Goal: Information Seeking & Learning: Learn about a topic

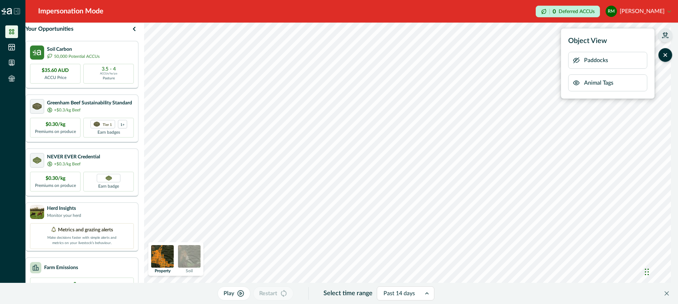
click at [663, 34] on icon "button" at bounding box center [665, 34] width 5 height 4
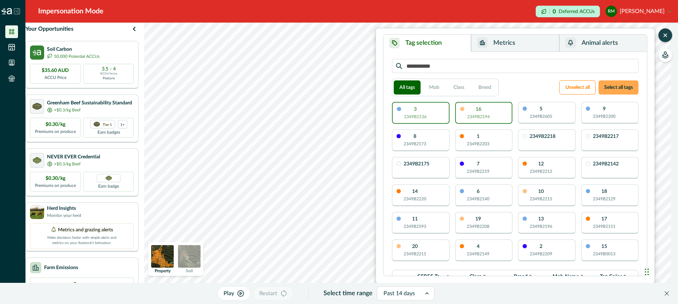
click at [617, 83] on button "Select all tags" at bounding box center [618, 87] width 40 height 14
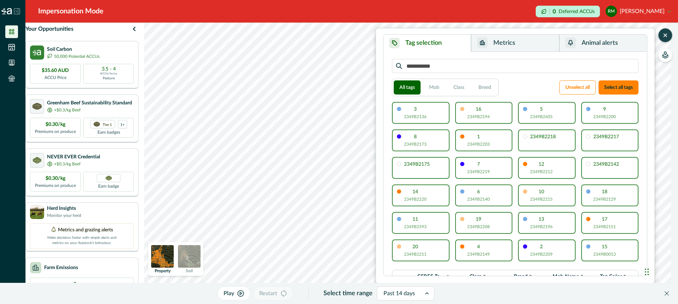
click at [527, 43] on button "Metrics" at bounding box center [515, 43] width 88 height 17
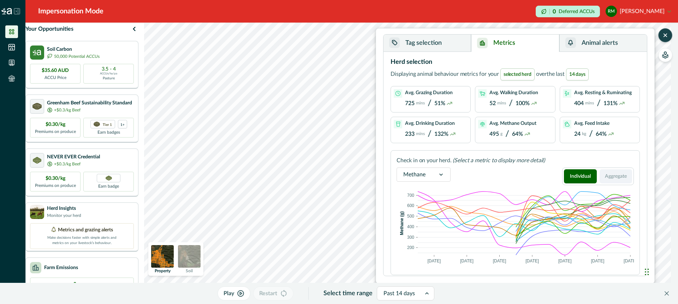
click at [614, 176] on button "Aggregate" at bounding box center [615, 176] width 33 height 14
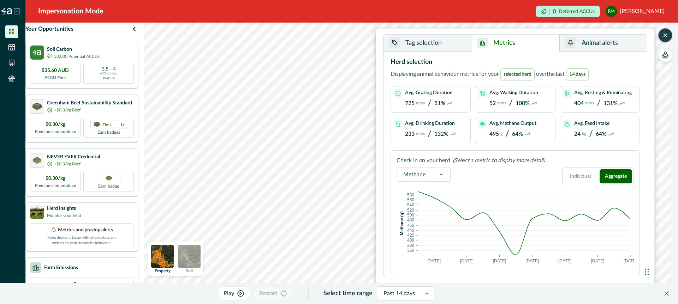
click at [441, 175] on icon at bounding box center [441, 175] width 4 height 2
click at [420, 223] on div "Activities" at bounding box center [423, 223] width 53 height 13
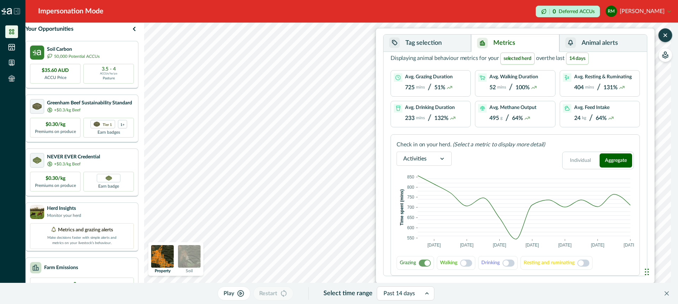
click at [469, 264] on span at bounding box center [466, 263] width 12 height 7
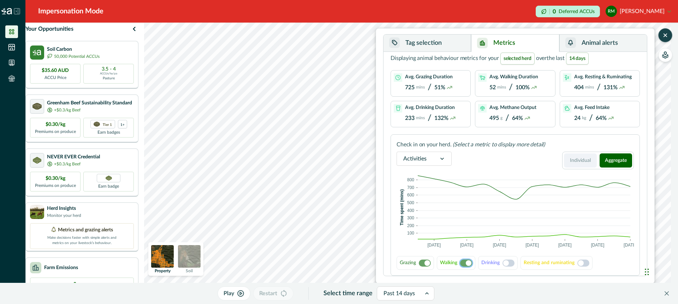
click at [575, 160] on button "Individual" at bounding box center [580, 161] width 33 height 14
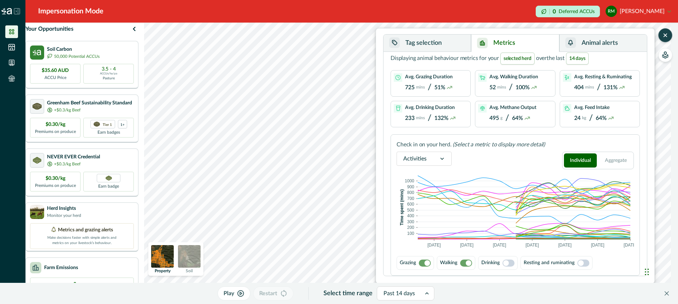
click at [467, 262] on span at bounding box center [469, 264] width 6 height 6
click at [463, 262] on span at bounding box center [466, 263] width 12 height 7
click at [461, 262] on span at bounding box center [466, 263] width 12 height 7
click at [463, 263] on span at bounding box center [466, 263] width 12 height 7
click at [422, 263] on span at bounding box center [425, 263] width 12 height 7
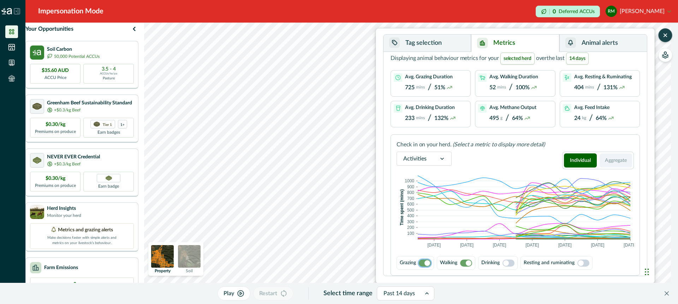
click at [610, 157] on button "Aggregate" at bounding box center [615, 161] width 33 height 14
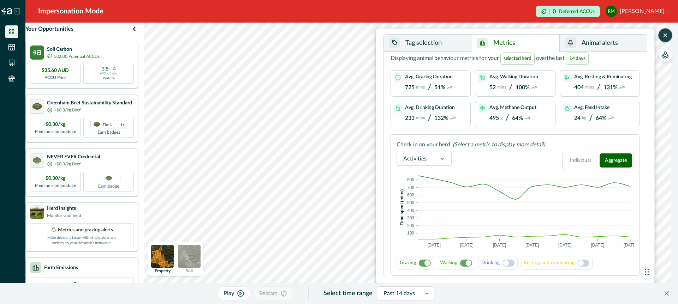
click at [463, 264] on span at bounding box center [466, 263] width 12 height 7
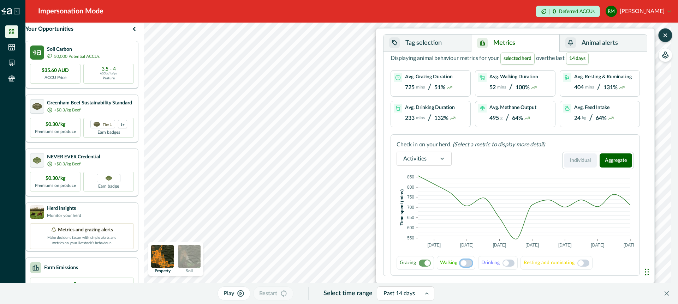
click at [583, 157] on button "Individual" at bounding box center [580, 161] width 33 height 14
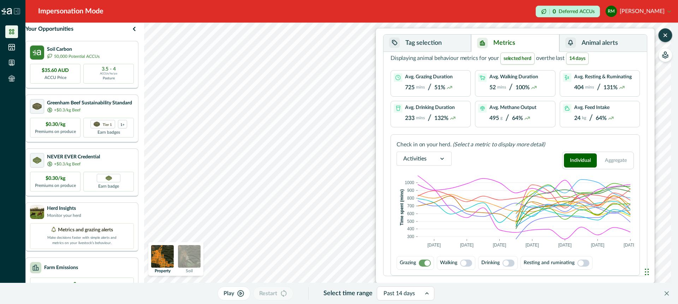
click at [470, 263] on span at bounding box center [466, 263] width 12 height 7
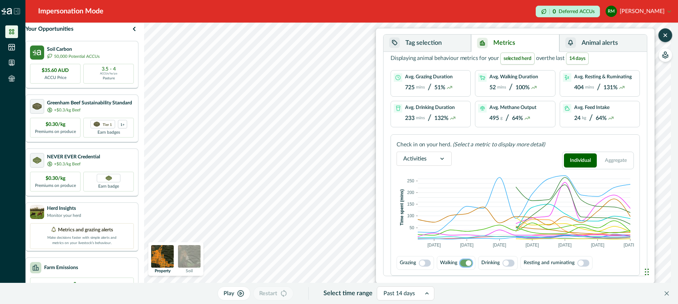
click at [426, 263] on span at bounding box center [425, 263] width 12 height 7
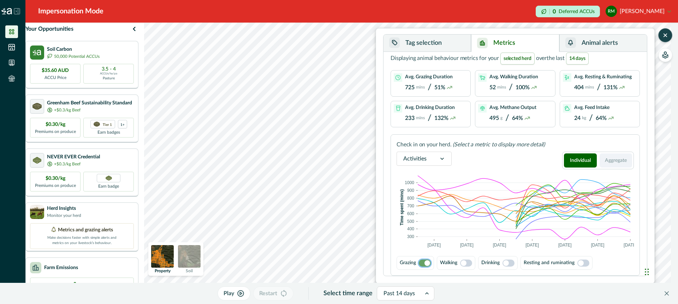
click at [619, 163] on button "Aggregate" at bounding box center [615, 161] width 33 height 14
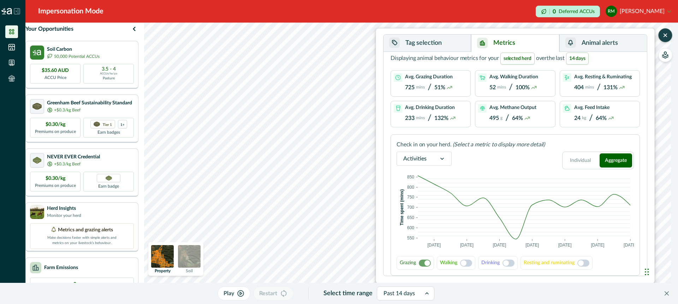
click at [469, 261] on span at bounding box center [466, 263] width 12 height 7
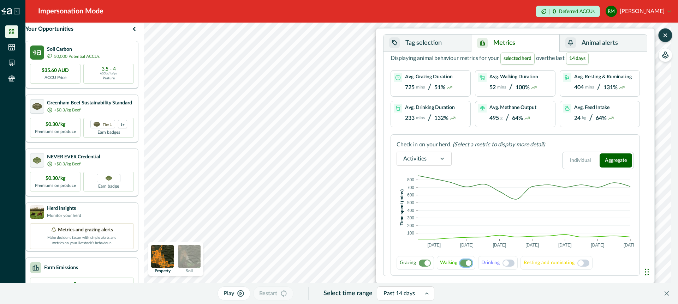
click at [469, 261] on span at bounding box center [469, 264] width 6 height 6
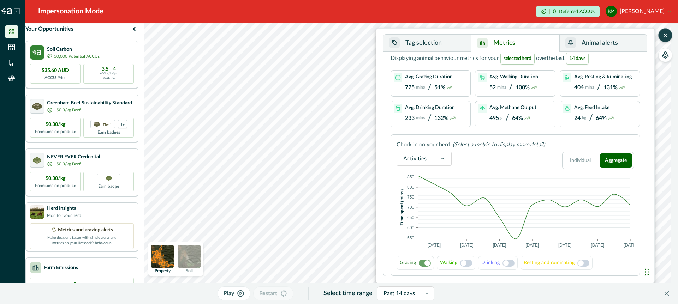
click at [469, 261] on span at bounding box center [466, 263] width 12 height 7
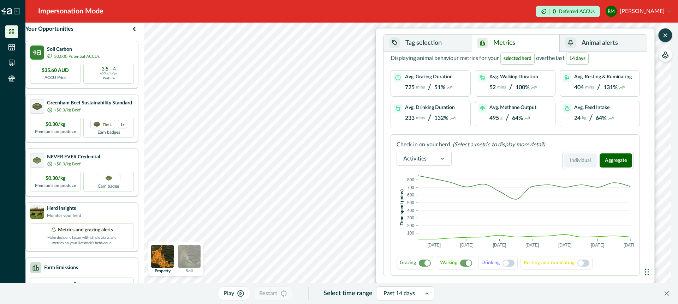
click at [577, 156] on button "Individual" at bounding box center [580, 161] width 33 height 14
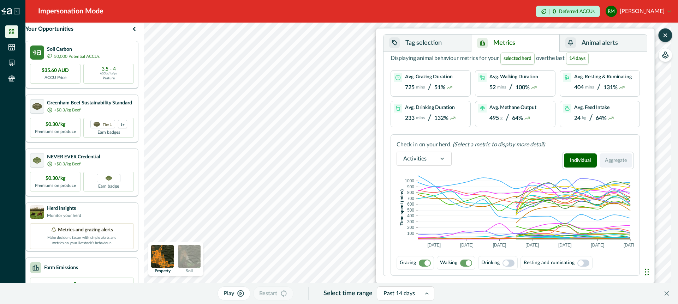
click at [615, 159] on button "Aggregate" at bounding box center [615, 161] width 33 height 14
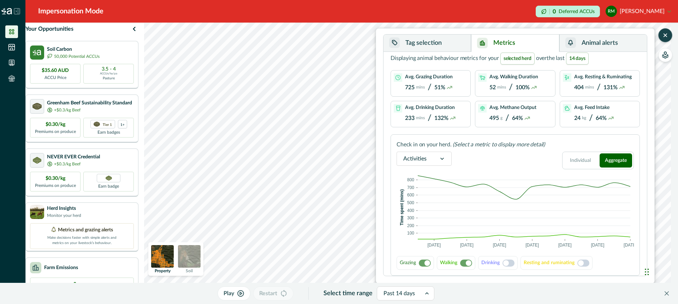
click at [463, 263] on span at bounding box center [466, 263] width 12 height 7
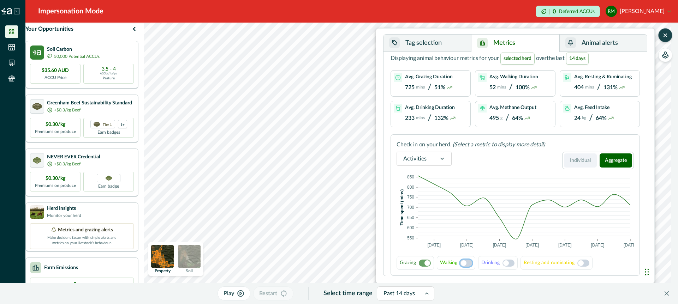
click at [580, 159] on button "Individual" at bounding box center [580, 161] width 33 height 14
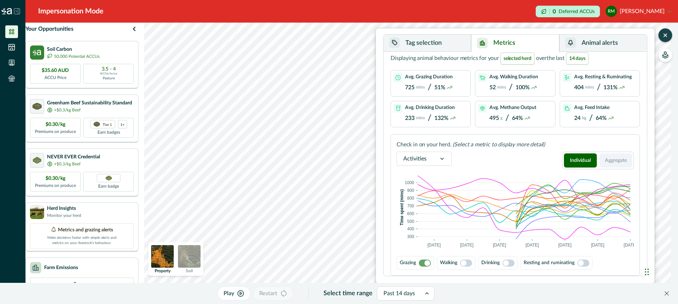
click at [614, 159] on button "Aggregate" at bounding box center [615, 161] width 33 height 14
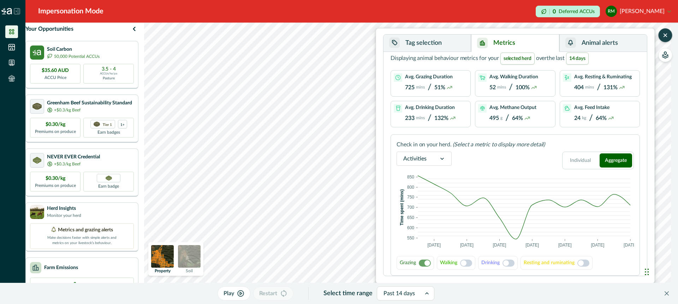
click at [467, 265] on span at bounding box center [466, 263] width 12 height 7
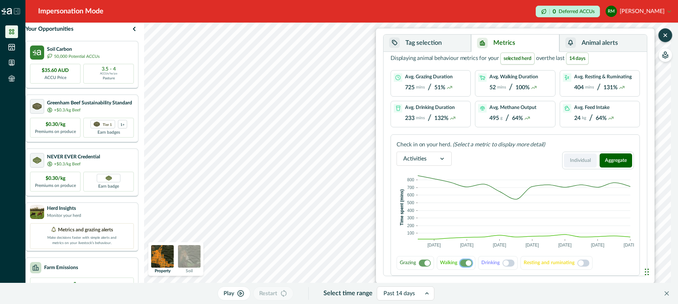
click at [578, 155] on button "Individual" at bounding box center [580, 161] width 33 height 14
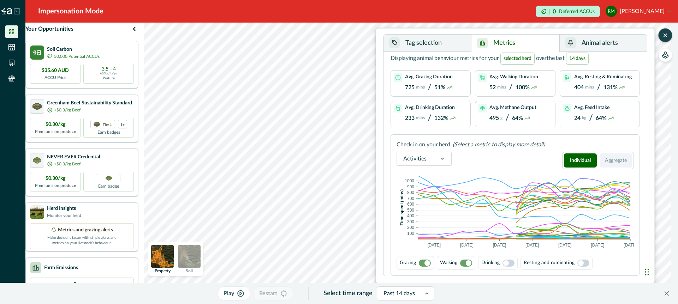
click at [612, 160] on button "Aggregate" at bounding box center [615, 161] width 33 height 14
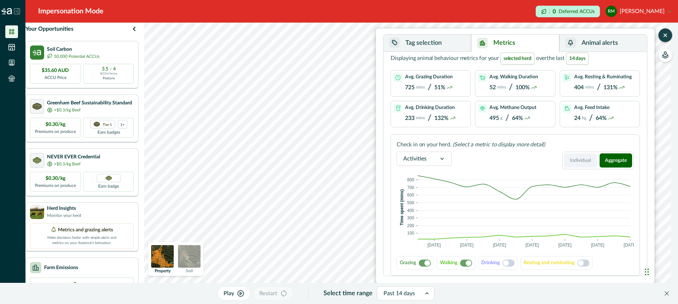
click at [578, 157] on button "Individual" at bounding box center [580, 161] width 33 height 14
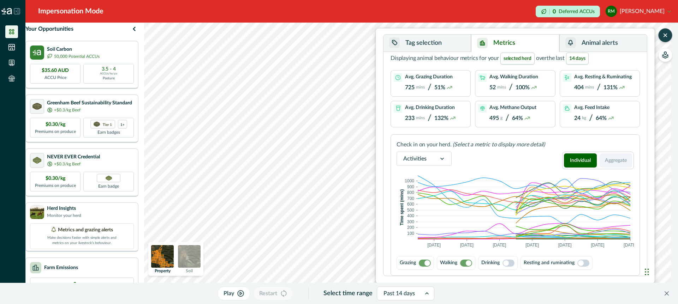
click at [614, 160] on button "Aggregate" at bounding box center [615, 161] width 33 height 14
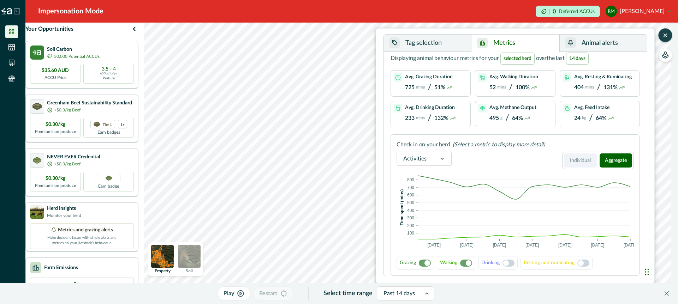
click at [579, 160] on button "Individual" at bounding box center [580, 161] width 33 height 14
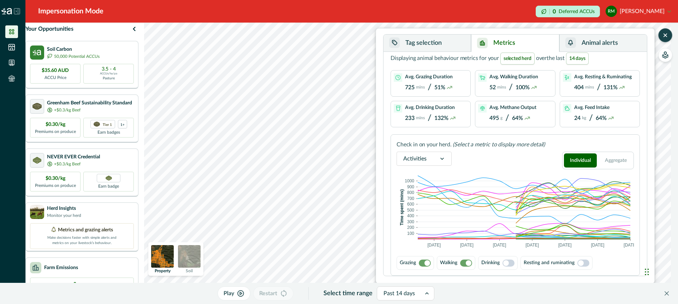
click at [441, 158] on icon at bounding box center [442, 158] width 7 height 7
click at [430, 197] on div "Feed intake" at bounding box center [424, 195] width 54 height 13
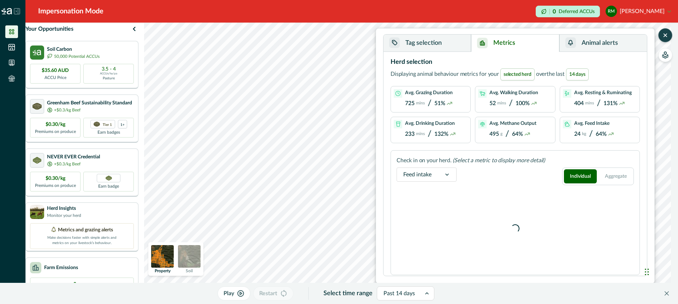
scroll to position [0, 0]
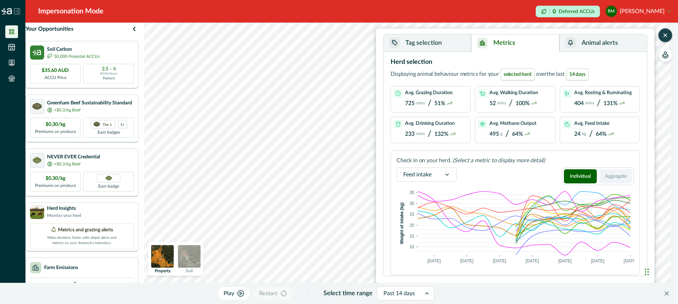
click at [611, 176] on button "Aggregate" at bounding box center [615, 176] width 33 height 14
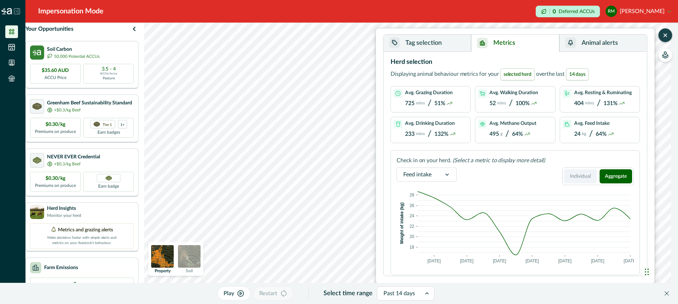
click at [580, 176] on button "Individual" at bounding box center [580, 176] width 33 height 14
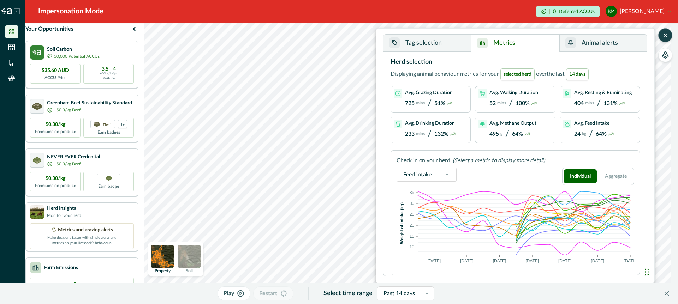
click at [444, 172] on icon at bounding box center [446, 174] width 7 height 7
click at [418, 226] on div "Activities" at bounding box center [426, 223] width 59 height 13
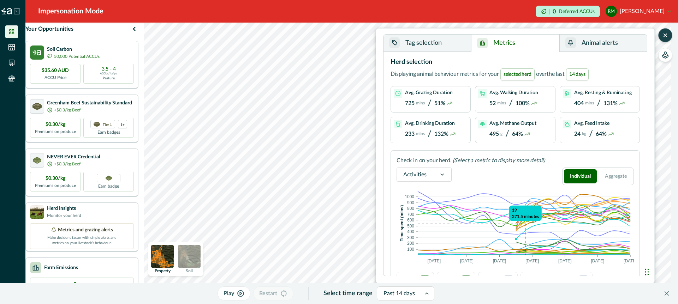
scroll to position [16, 0]
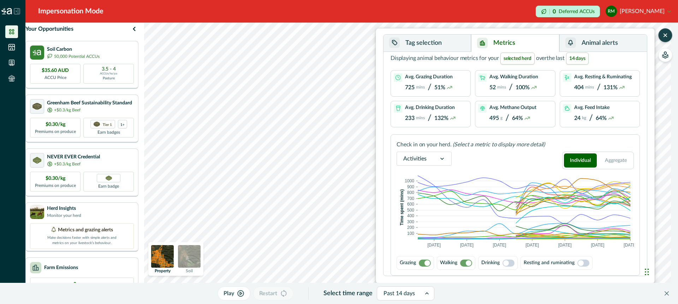
click at [463, 263] on span at bounding box center [466, 263] width 12 height 7
click at [625, 160] on button "Aggregate" at bounding box center [615, 161] width 33 height 14
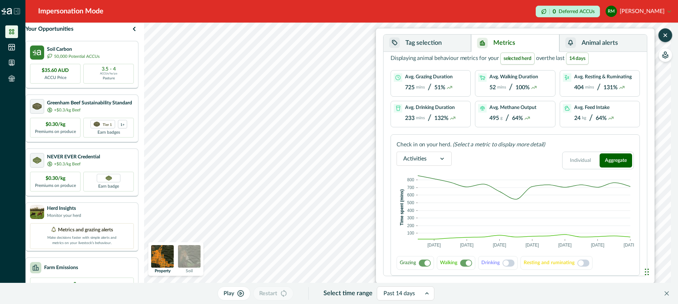
click at [464, 263] on span at bounding box center [466, 263] width 12 height 7
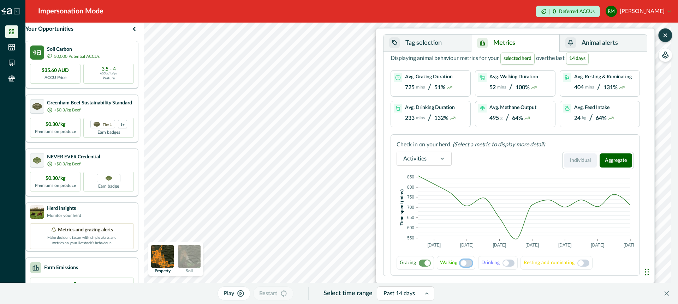
click at [580, 159] on button "Individual" at bounding box center [580, 161] width 33 height 14
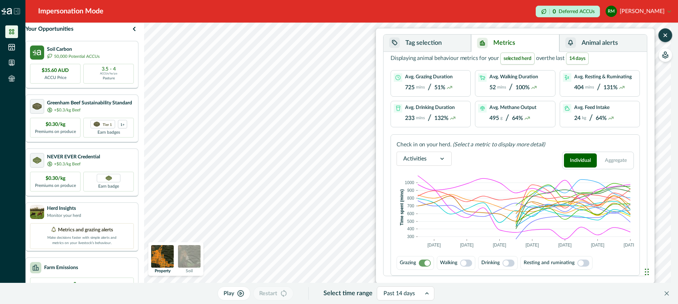
click at [469, 263] on span at bounding box center [466, 263] width 12 height 7
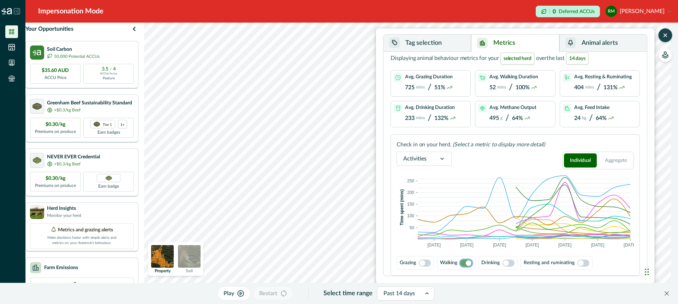
click at [428, 262] on span at bounding box center [425, 263] width 12 height 7
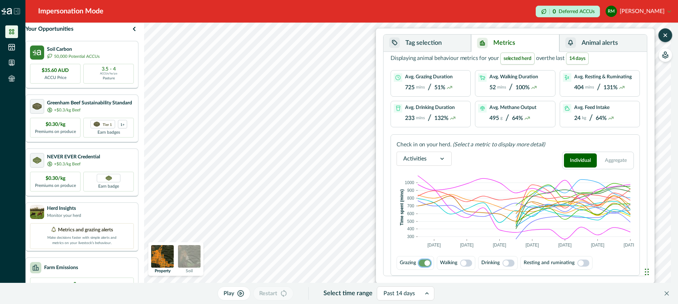
click at [469, 261] on span at bounding box center [466, 263] width 12 height 7
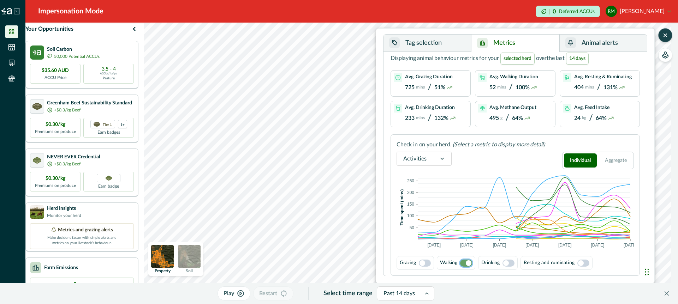
click at [513, 263] on span at bounding box center [508, 263] width 12 height 7
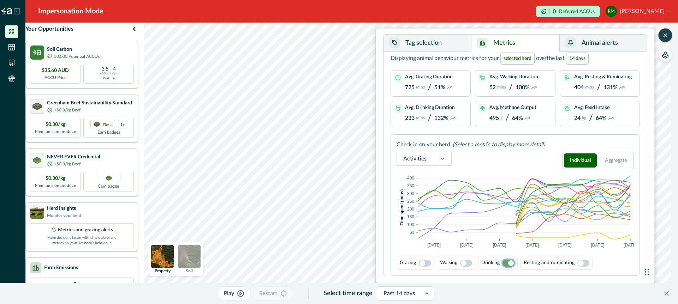
click at [429, 264] on span at bounding box center [425, 263] width 12 height 7
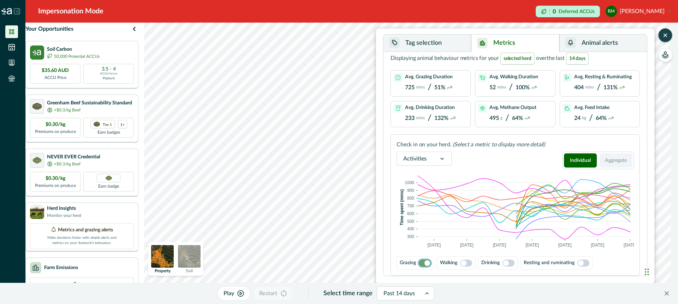
click at [618, 159] on button "Aggregate" at bounding box center [615, 161] width 33 height 14
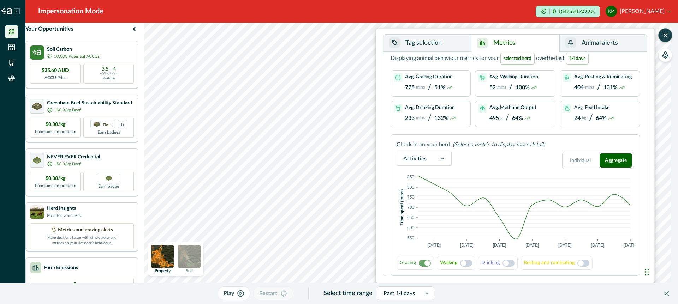
click at [469, 263] on span at bounding box center [466, 263] width 12 height 7
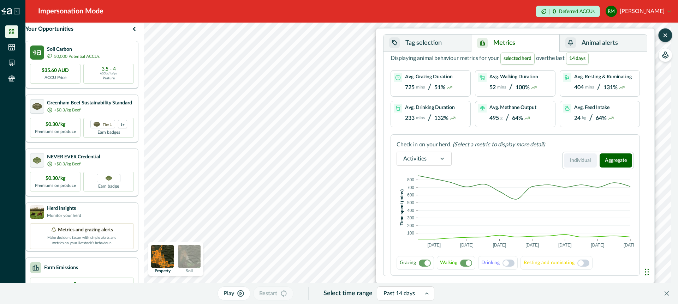
click at [577, 156] on button "Individual" at bounding box center [580, 161] width 33 height 14
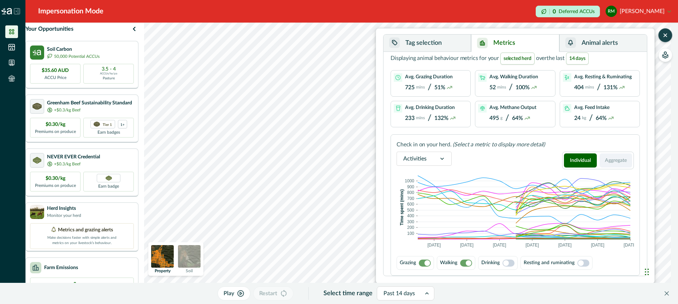
click at [614, 161] on button "Aggregate" at bounding box center [615, 161] width 33 height 14
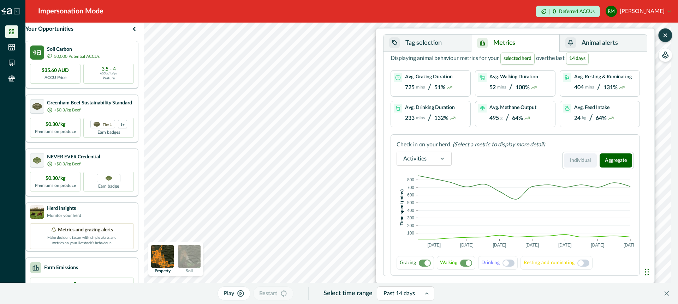
click at [578, 162] on button "Individual" at bounding box center [580, 161] width 33 height 14
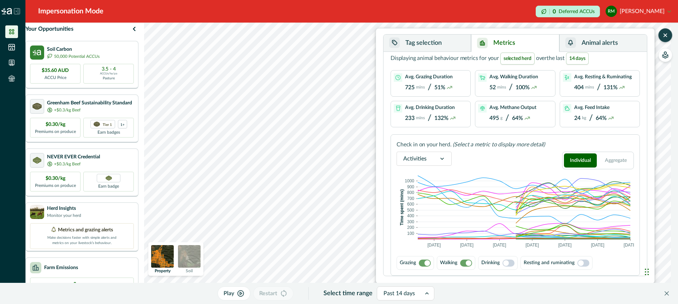
click at [447, 49] on button "Tag selection" at bounding box center [427, 43] width 88 height 17
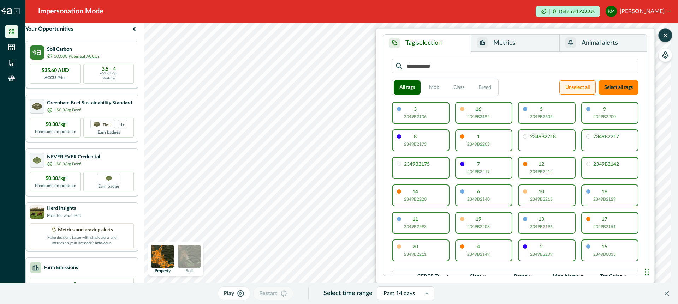
click at [572, 86] on button "Unselect all" at bounding box center [577, 87] width 36 height 14
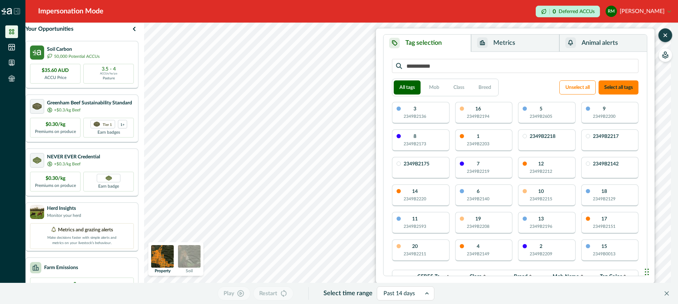
click at [425, 108] on div "3 2349B2136" at bounding box center [415, 113] width 23 height 13
click at [474, 112] on div "16 2349B2194" at bounding box center [478, 113] width 23 height 13
click at [520, 46] on button "Metrics" at bounding box center [515, 43] width 88 height 17
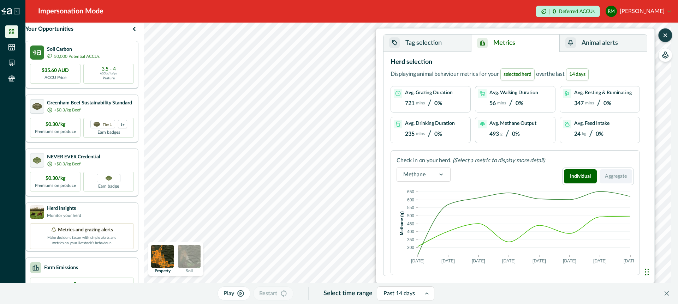
click at [613, 177] on button "Aggregate" at bounding box center [615, 176] width 33 height 14
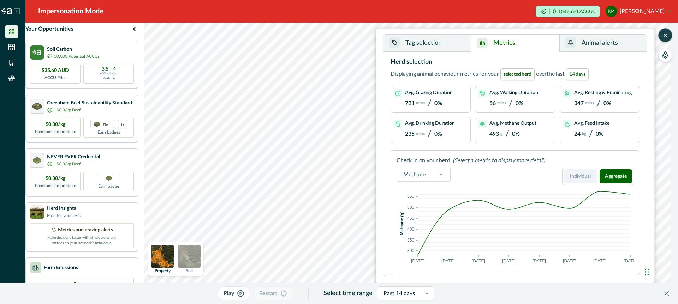
click at [583, 174] on button "Individual" at bounding box center [580, 176] width 33 height 14
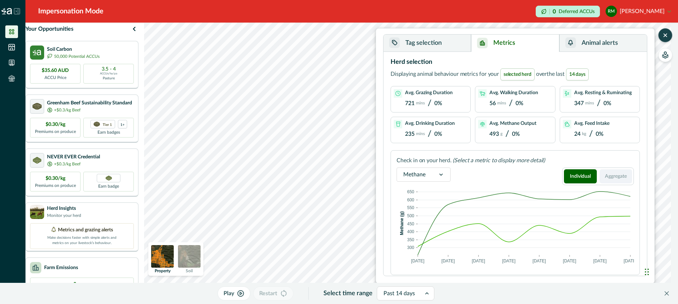
click at [611, 174] on button "Aggregate" at bounding box center [615, 176] width 33 height 14
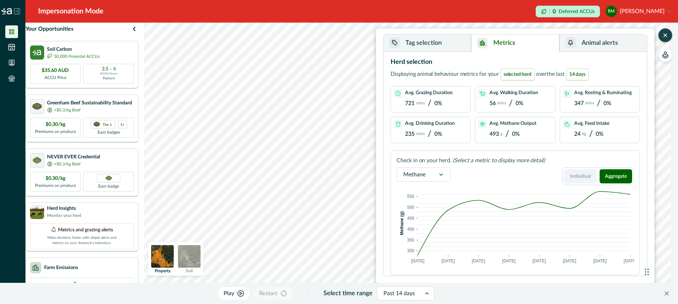
click at [568, 174] on button "Individual" at bounding box center [580, 176] width 33 height 14
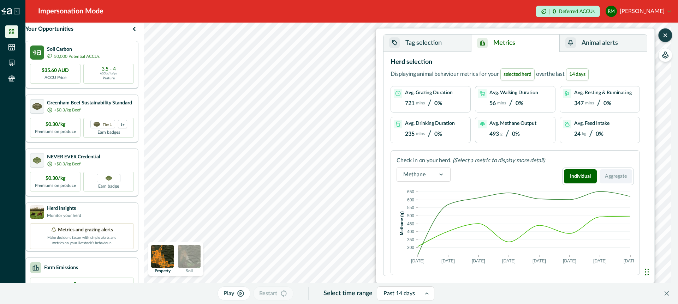
click at [615, 175] on button "Aggregate" at bounding box center [615, 176] width 33 height 14
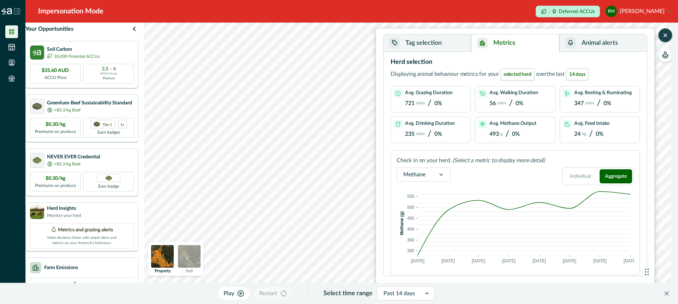
click at [441, 173] on icon at bounding box center [440, 174] width 7 height 7
click at [422, 223] on div "Activities" at bounding box center [423, 223] width 53 height 13
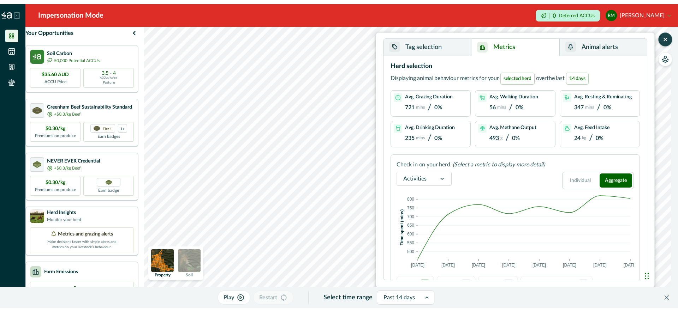
scroll to position [16, 0]
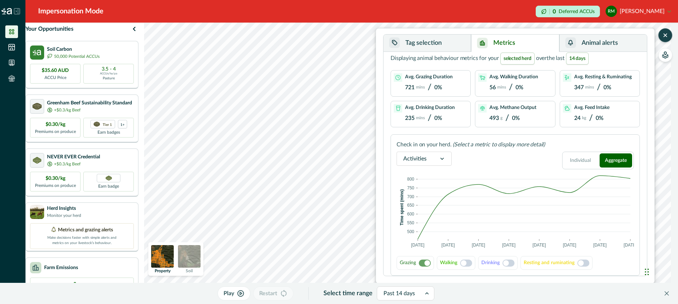
click at [469, 262] on span at bounding box center [466, 263] width 12 height 7
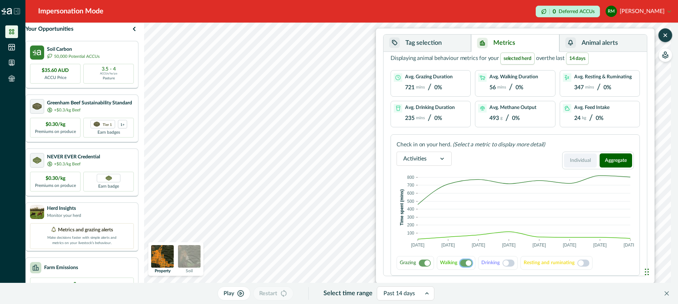
click at [583, 154] on button "Individual" at bounding box center [580, 161] width 33 height 14
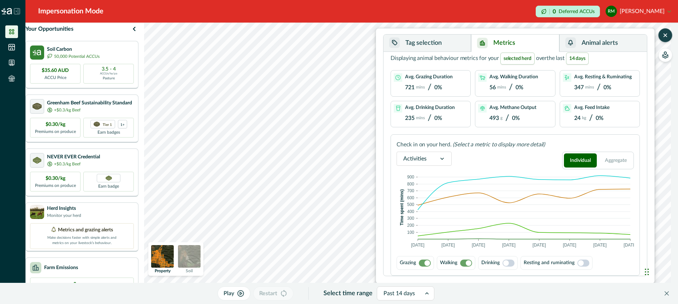
click at [464, 262] on span at bounding box center [466, 263] width 12 height 7
click at [616, 156] on button "Aggregate" at bounding box center [615, 161] width 33 height 14
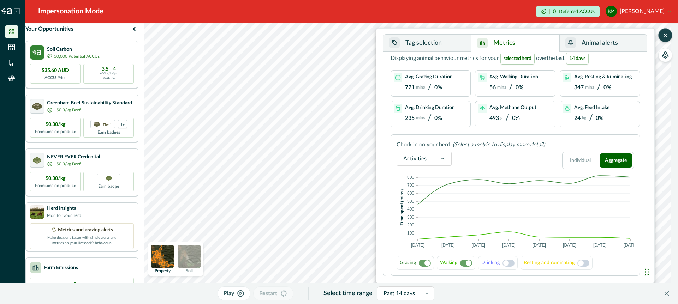
click at [463, 262] on span at bounding box center [466, 263] width 12 height 7
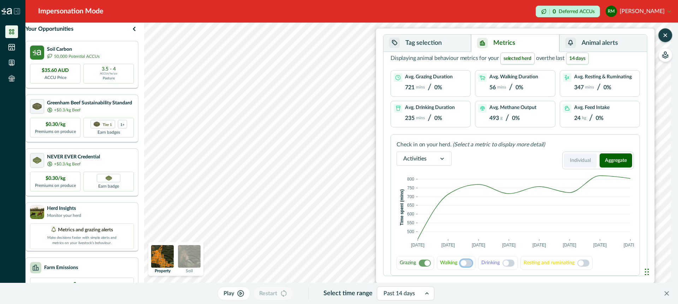
click at [581, 162] on button "Individual" at bounding box center [580, 161] width 33 height 14
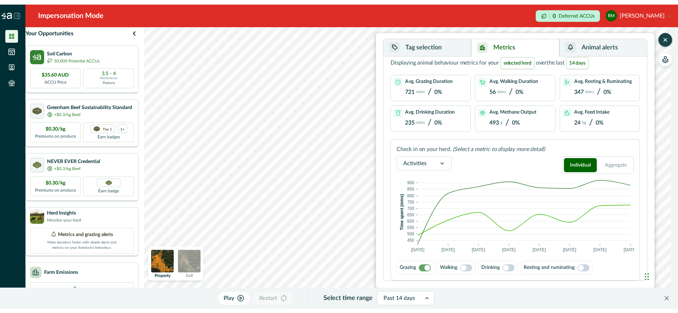
scroll to position [10, 0]
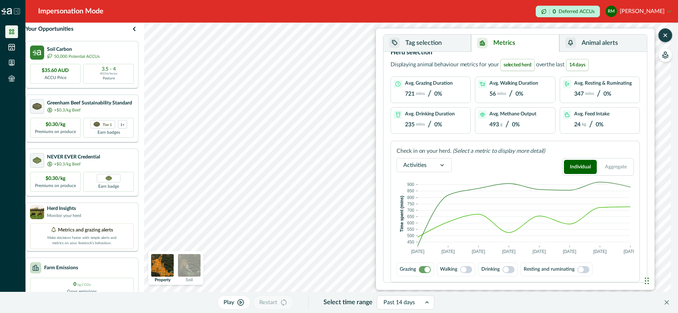
click at [454, 38] on button "Tag selection" at bounding box center [427, 43] width 88 height 17
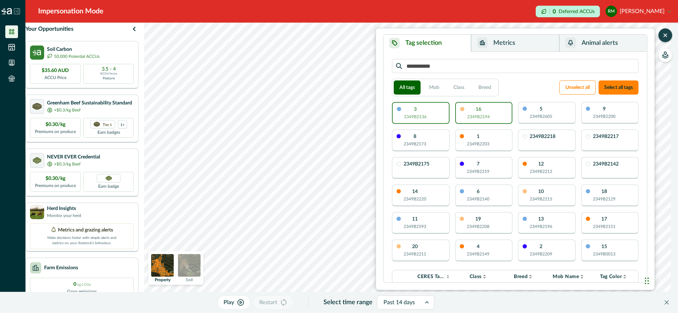
click at [437, 114] on div "3 2349B2136" at bounding box center [421, 113] width 58 height 22
click at [517, 44] on button "Metrics" at bounding box center [515, 43] width 88 height 17
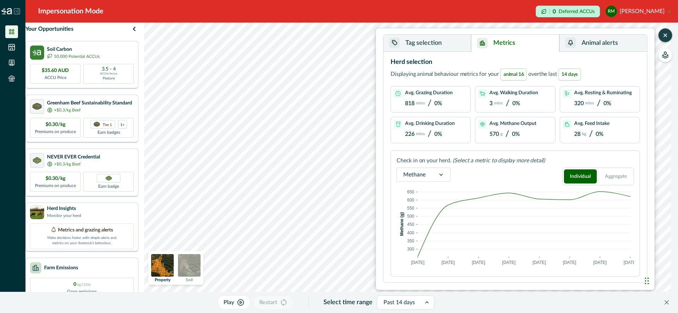
click at [424, 301] on icon at bounding box center [426, 302] width 7 height 7
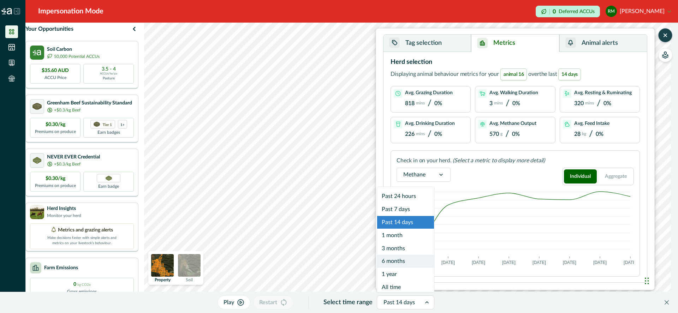
scroll to position [4, 0]
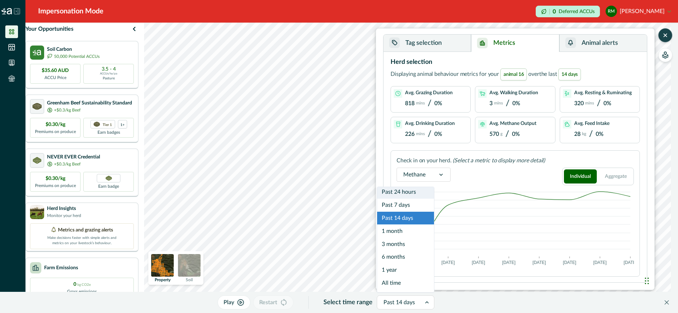
click at [411, 192] on div "Past 24 hours" at bounding box center [405, 192] width 57 height 13
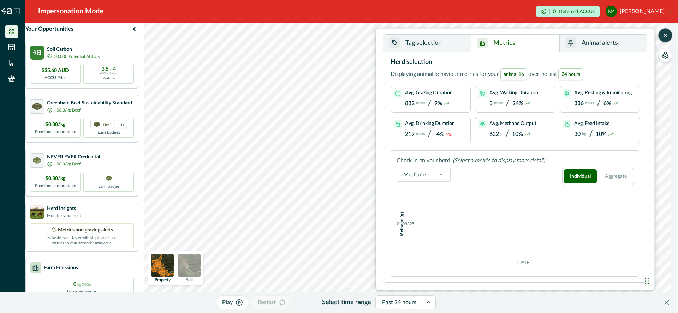
click at [447, 42] on button "Tag selection" at bounding box center [427, 43] width 88 height 17
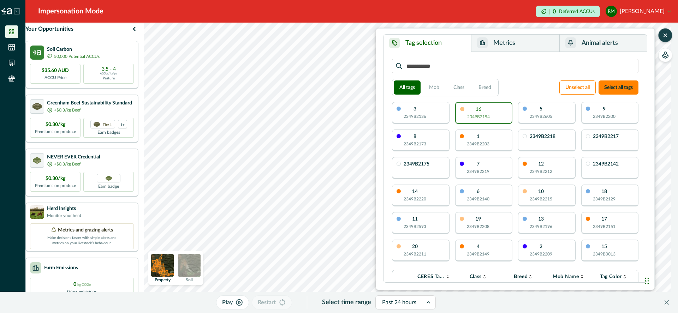
click at [483, 117] on p "2349B2194" at bounding box center [478, 117] width 23 height 6
click at [425, 114] on p "2349B2136" at bounding box center [415, 116] width 23 height 6
click at [529, 46] on button "Metrics" at bounding box center [515, 43] width 88 height 17
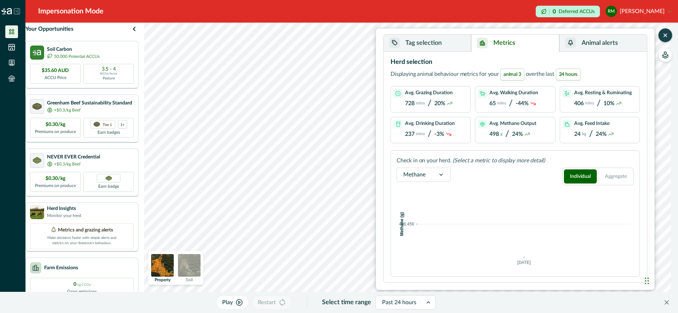
click at [427, 301] on icon at bounding box center [428, 302] width 7 height 7
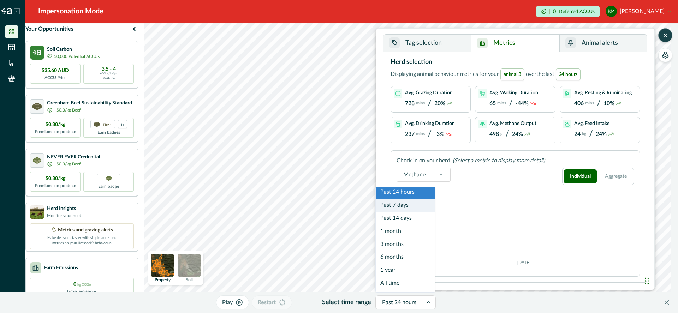
click at [410, 205] on div "Past 7 days" at bounding box center [405, 205] width 59 height 13
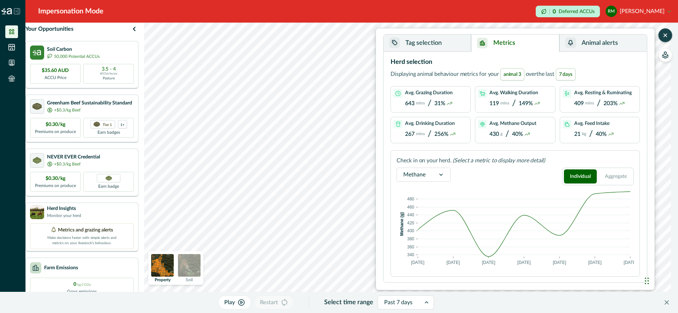
click at [449, 39] on button "Tag selection" at bounding box center [427, 43] width 88 height 17
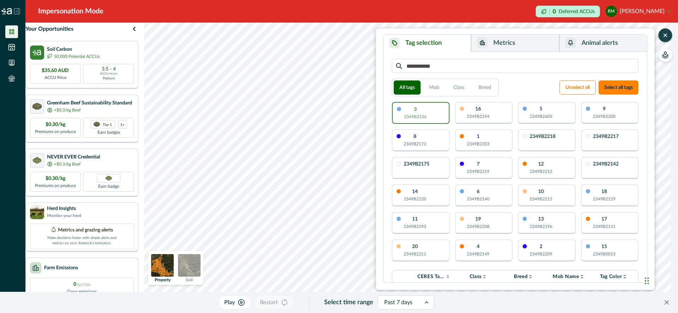
click at [511, 37] on button "Metrics" at bounding box center [515, 43] width 88 height 17
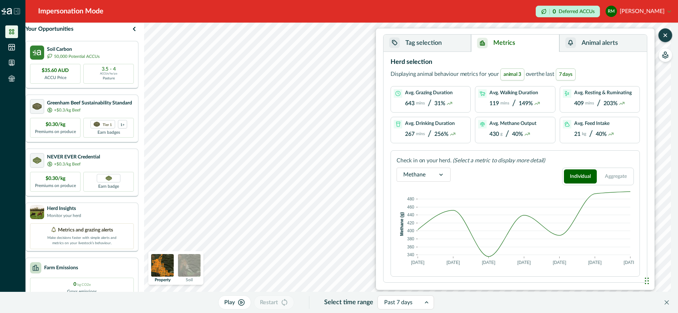
click at [413, 298] on div at bounding box center [399, 303] width 30 height 10
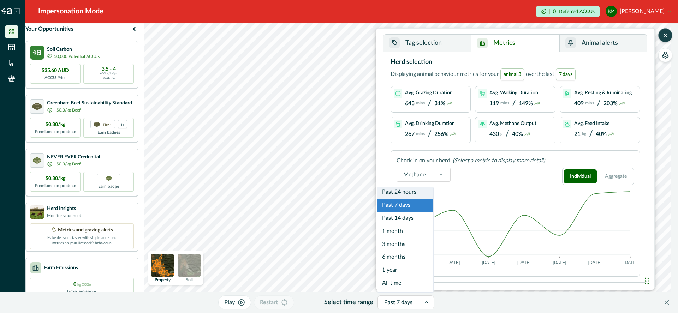
click at [407, 191] on div "Past 24 hours" at bounding box center [405, 192] width 56 height 13
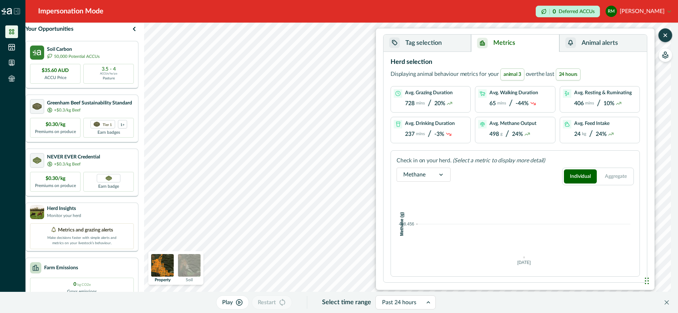
click at [442, 171] on icon at bounding box center [440, 174] width 7 height 7
click at [423, 214] on div "Feed intake" at bounding box center [423, 210] width 53 height 13
click at [449, 42] on button "Tag selection" at bounding box center [427, 43] width 88 height 17
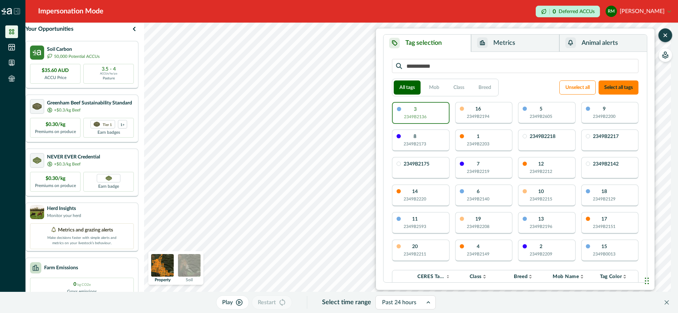
click at [503, 47] on button "Metrics" at bounding box center [515, 43] width 88 height 17
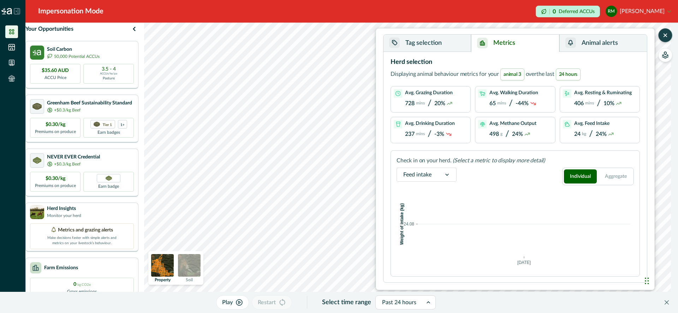
click at [527, 42] on button "Metrics" at bounding box center [515, 43] width 88 height 17
click at [420, 300] on div "Past 24 hours" at bounding box center [399, 302] width 47 height 11
click at [407, 193] on div "Past 24 hours" at bounding box center [405, 192] width 59 height 13
click at [454, 45] on button "Tag selection" at bounding box center [427, 43] width 88 height 17
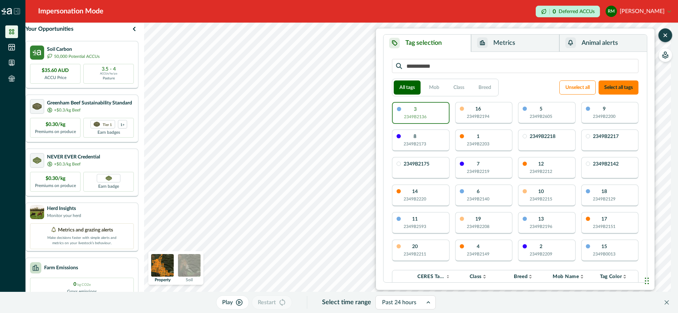
click at [432, 112] on div "3 2349B2136" at bounding box center [421, 113] width 58 height 22
click at [527, 49] on button "Metrics" at bounding box center [515, 43] width 88 height 17
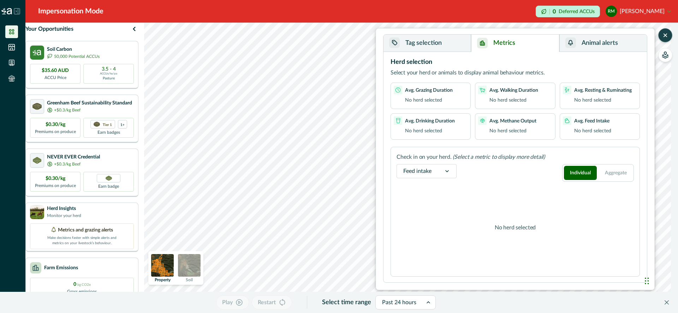
click at [442, 174] on div at bounding box center [447, 171] width 18 height 13
click at [424, 221] on div "Activities" at bounding box center [426, 220] width 59 height 13
click at [451, 46] on button "Tag selection" at bounding box center [427, 43] width 88 height 17
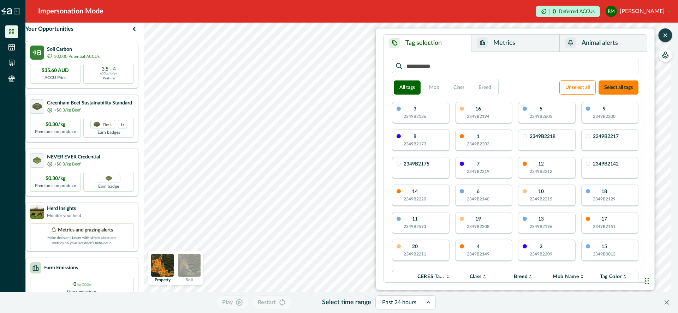
click at [436, 110] on div "3 2349B2136" at bounding box center [421, 113] width 58 height 22
click at [530, 41] on button "Metrics" at bounding box center [515, 43] width 88 height 17
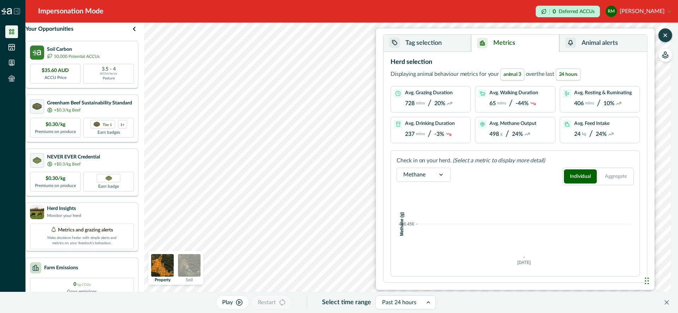
click at [416, 303] on div at bounding box center [399, 303] width 34 height 10
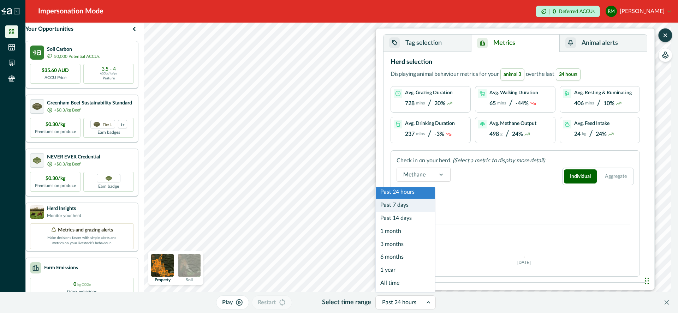
click at [408, 204] on div "Past 7 days" at bounding box center [405, 205] width 59 height 13
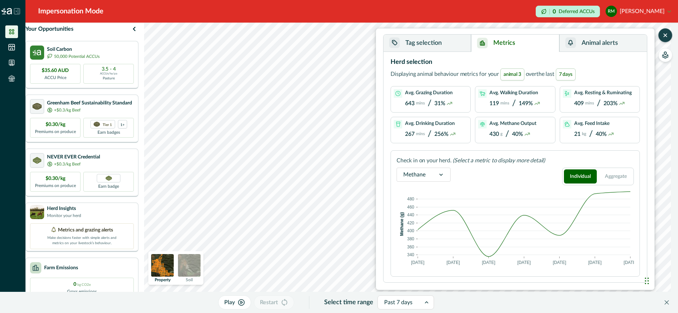
click at [419, 302] on div "Past 7 days" at bounding box center [399, 302] width 43 height 11
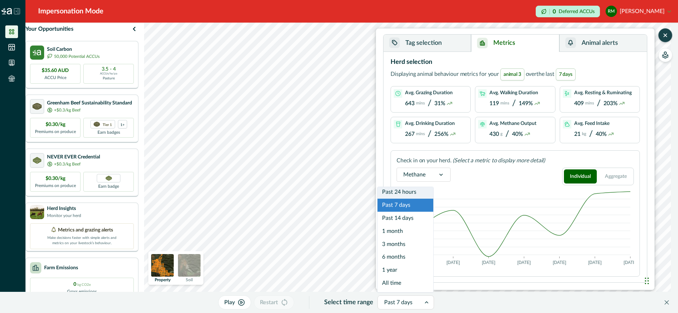
click at [408, 191] on div "Past 24 hours" at bounding box center [405, 192] width 56 height 13
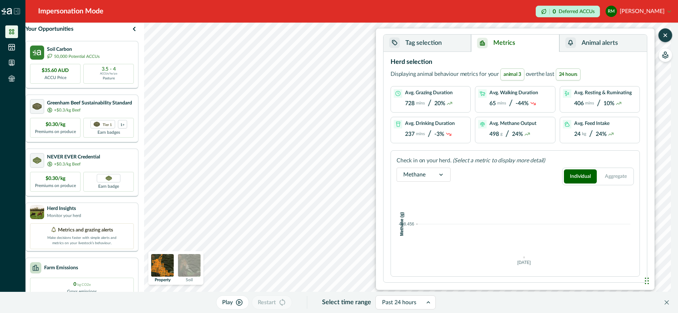
click at [437, 171] on icon at bounding box center [440, 174] width 7 height 7
click at [425, 226] on div "Activities" at bounding box center [423, 223] width 53 height 13
click at [425, 298] on div at bounding box center [428, 302] width 8 height 13
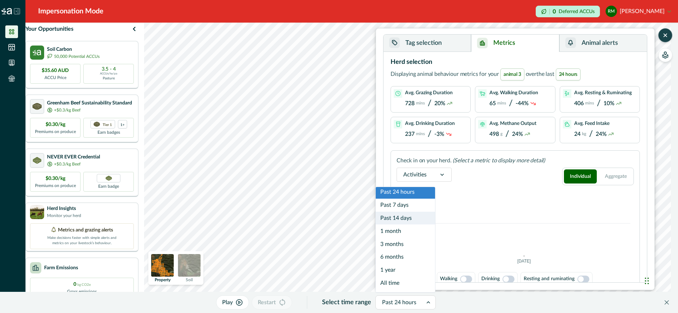
click at [411, 215] on div "Past 14 days" at bounding box center [405, 218] width 59 height 13
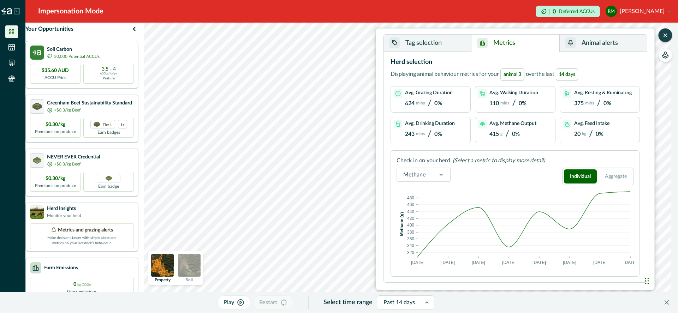
click at [429, 175] on div "Methane" at bounding box center [414, 174] width 35 height 11
click at [420, 225] on div "Activities" at bounding box center [423, 223] width 53 height 13
click at [663, 36] on icon "button" at bounding box center [665, 35] width 7 height 7
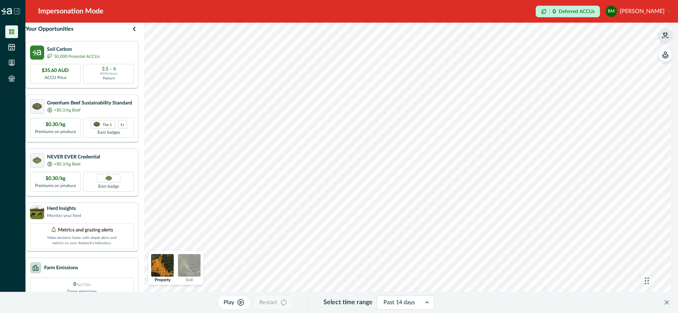
click at [199, 266] on img at bounding box center [189, 265] width 23 height 23
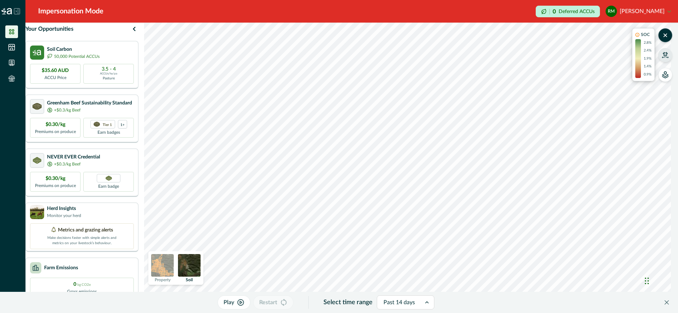
click at [196, 264] on img at bounding box center [189, 265] width 23 height 23
click at [174, 265] on img at bounding box center [162, 265] width 23 height 23
click at [199, 265] on img at bounding box center [189, 265] width 23 height 23
click at [18, 10] on icon at bounding box center [17, 11] width 6 height 6
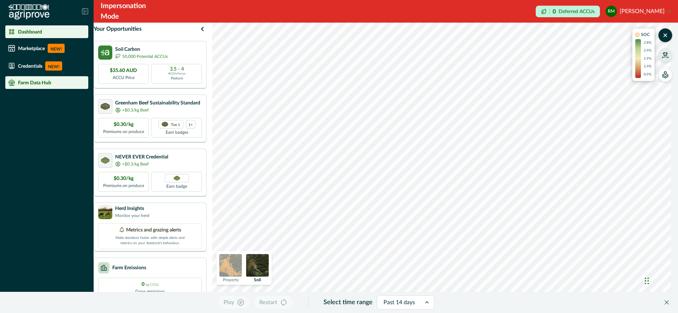
click at [41, 82] on p "Farm Data Hub" at bounding box center [34, 83] width 33 height 6
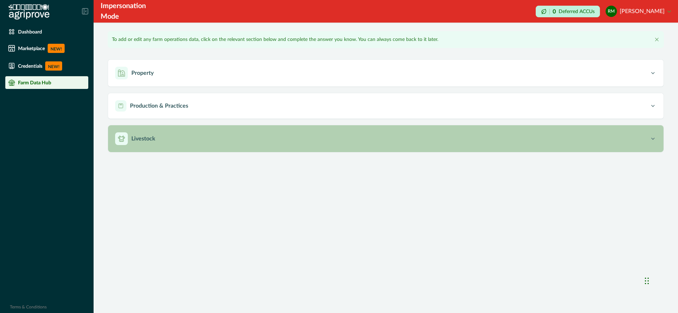
click at [162, 139] on div "Livestock" at bounding box center [382, 138] width 534 height 13
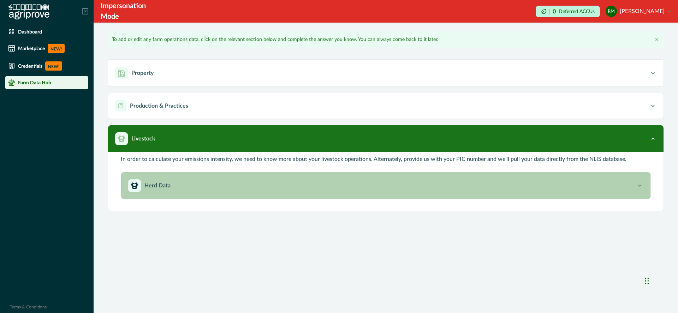
click at [183, 188] on div "Herd Data" at bounding box center [382, 185] width 508 height 13
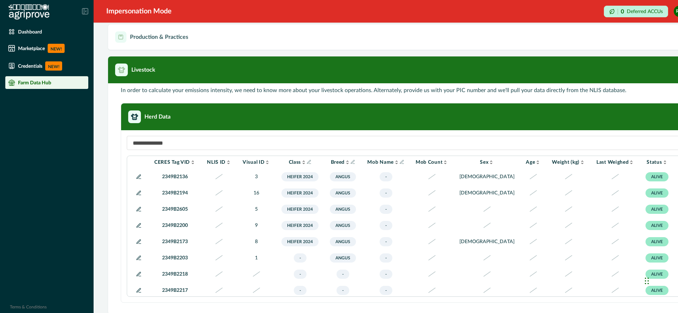
scroll to position [76, 0]
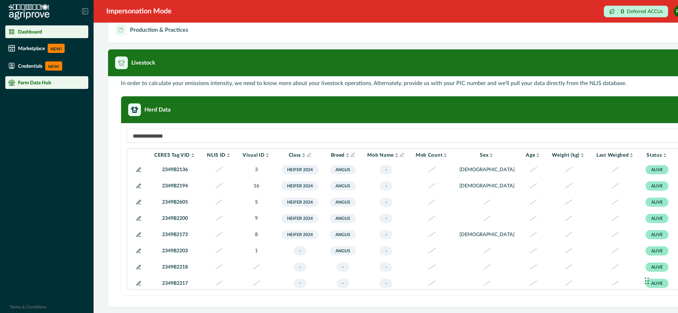
click at [48, 32] on div "Dashboard" at bounding box center [46, 31] width 77 height 7
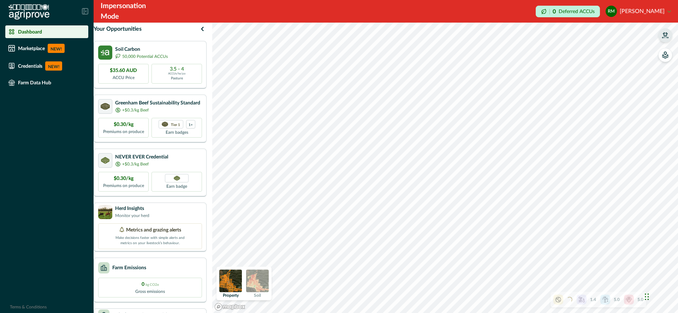
click at [665, 33] on icon "button" at bounding box center [665, 34] width 5 height 4
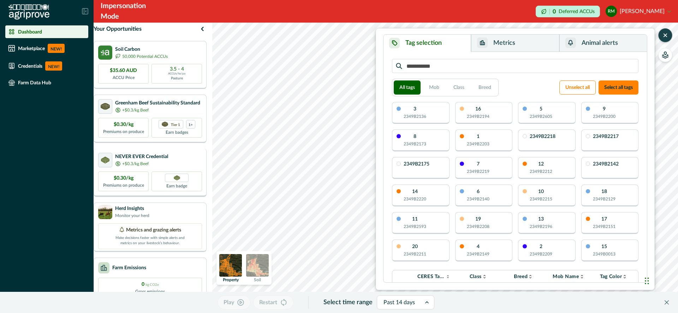
click at [212, 195] on div "Your Opportunities Soil Carbon 50,000 Potential ACCUs $35.60 AUD ACCU Price 3.5…" at bounding box center [386, 168] width 584 height 291
click at [665, 52] on icon "button" at bounding box center [665, 55] width 7 height 7
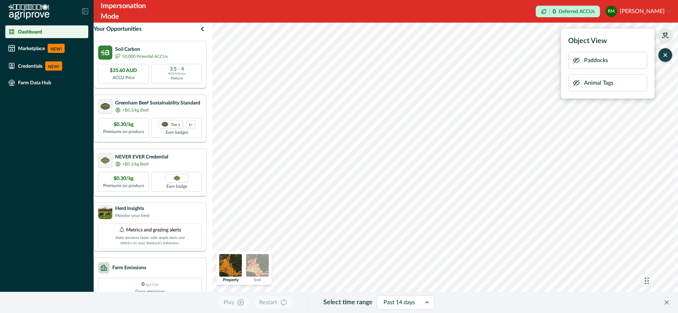
click at [601, 84] on p "Animal Tags" at bounding box center [598, 83] width 29 height 8
click at [573, 82] on icon "button" at bounding box center [576, 82] width 6 height 5
click at [575, 59] on icon "button" at bounding box center [576, 60] width 6 height 5
click at [574, 60] on icon "button" at bounding box center [576, 60] width 7 height 7
click at [235, 264] on img at bounding box center [230, 265] width 23 height 23
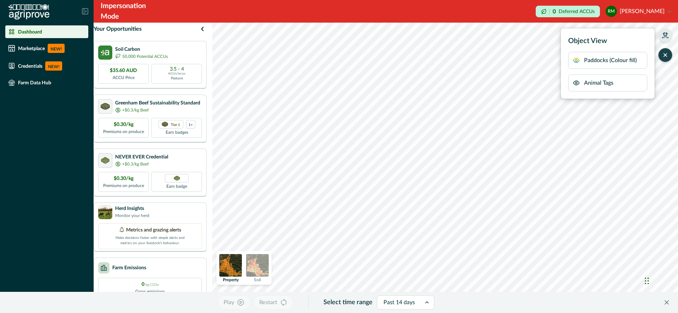
click at [239, 265] on img at bounding box center [230, 265] width 23 height 23
click at [575, 59] on icon "button" at bounding box center [576, 60] width 7 height 7
